Goal: Information Seeking & Learning: Understand process/instructions

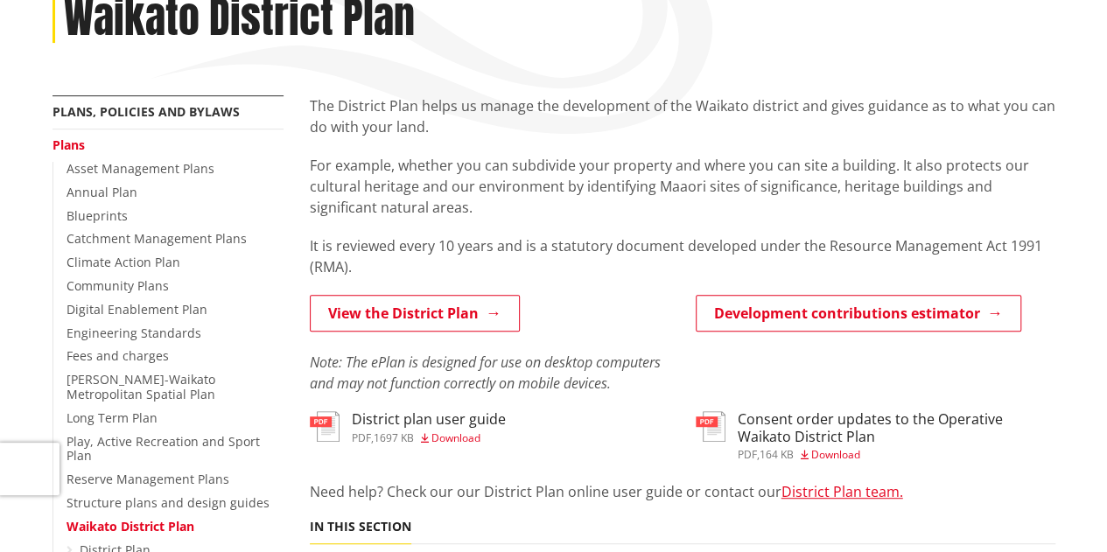
scroll to position [263, 0]
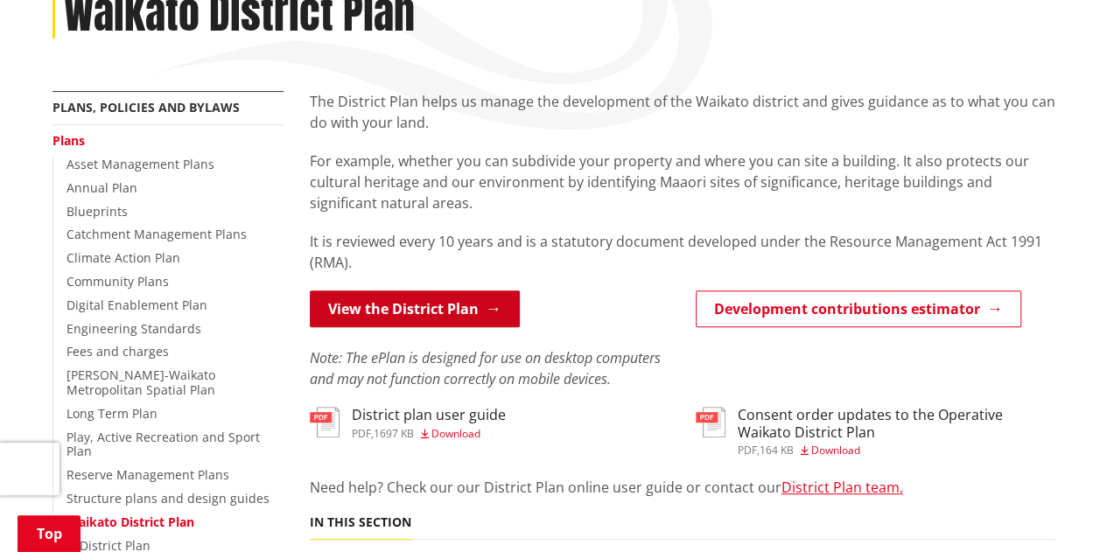
click at [429, 305] on link "View the District Plan" at bounding box center [415, 309] width 210 height 37
